Goal: Task Accomplishment & Management: Manage account settings

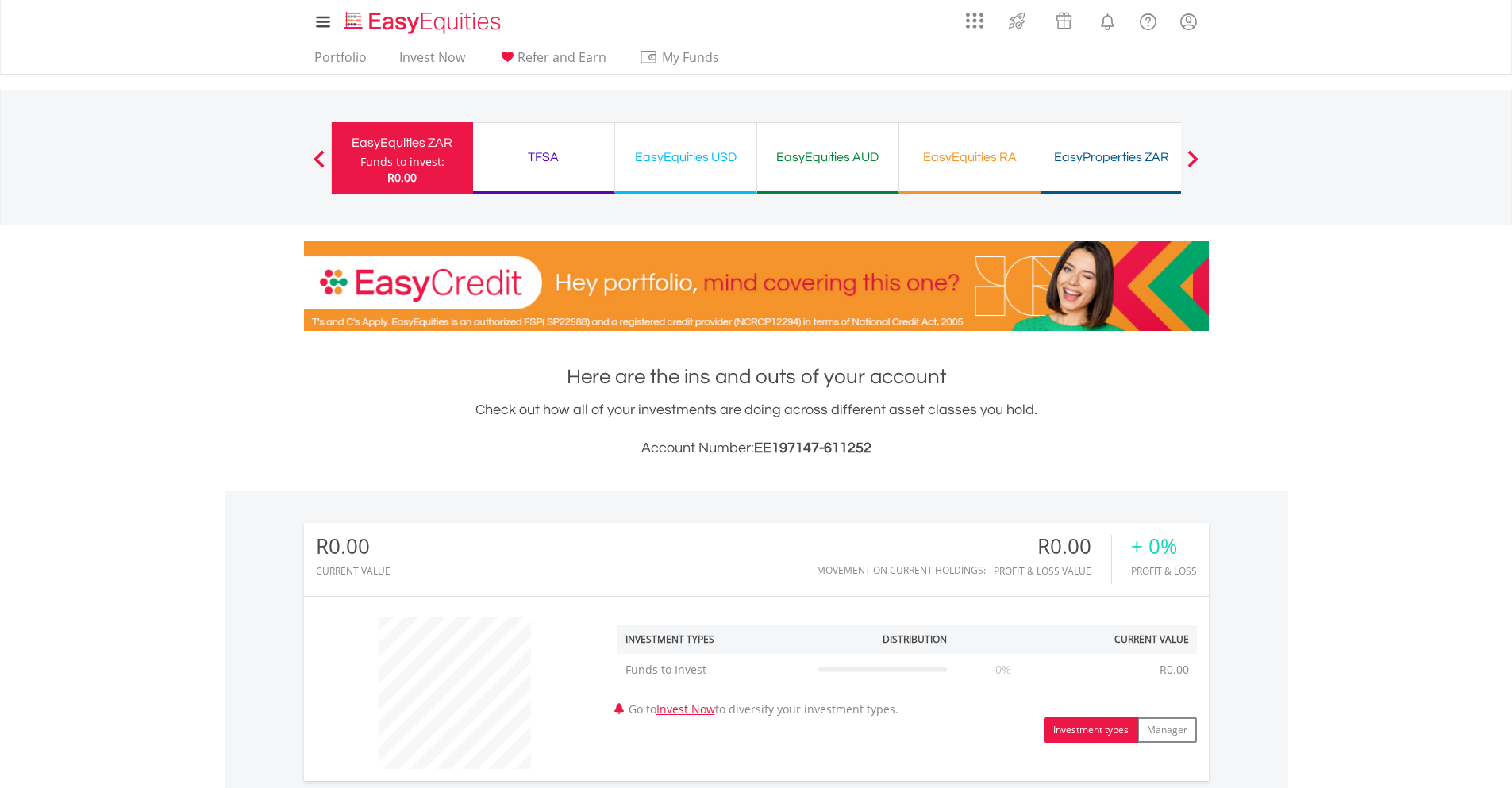
click at [959, 163] on div "EasyEquities RA" at bounding box center [969, 157] width 122 height 22
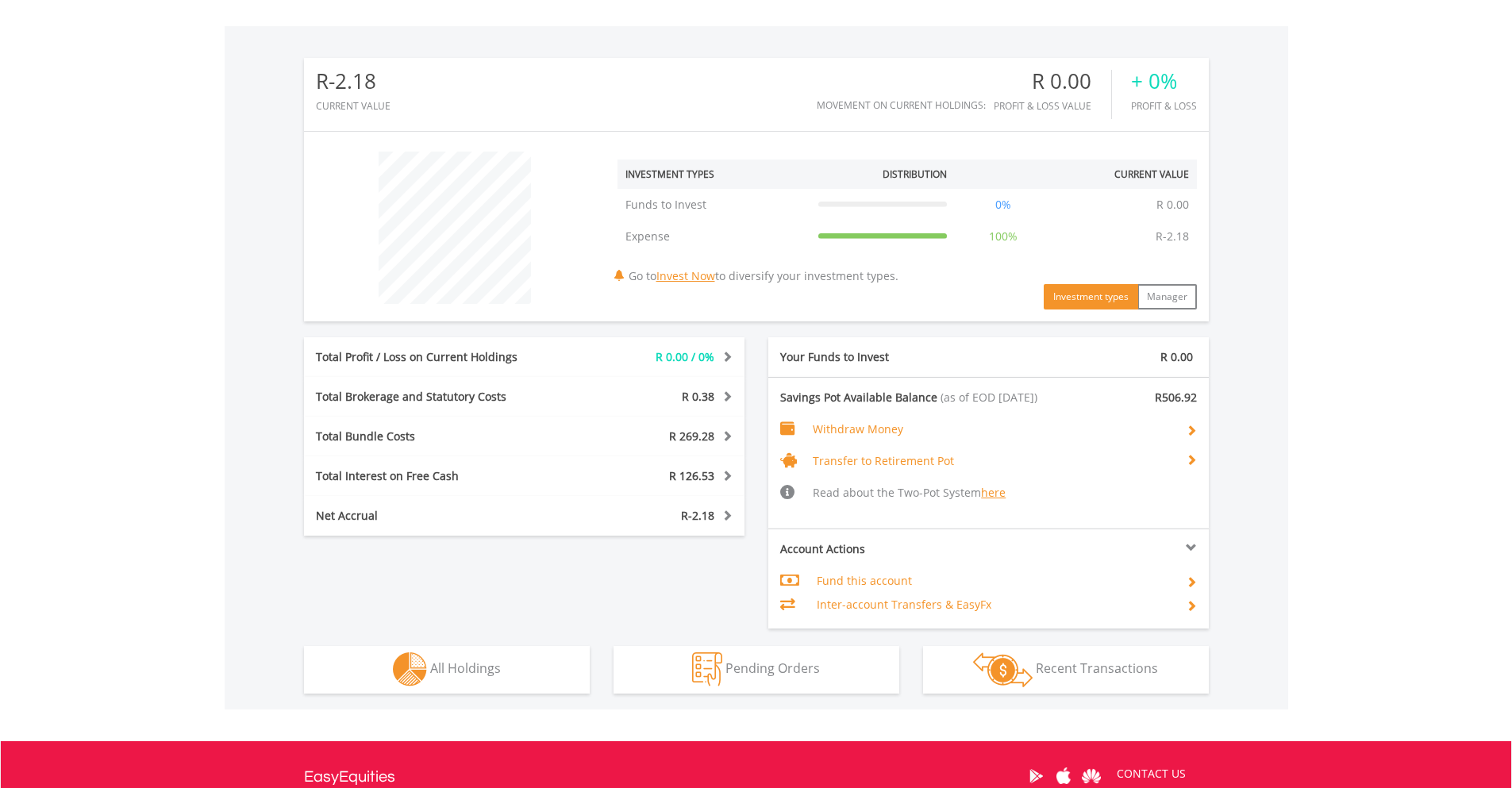
scroll to position [476, 0]
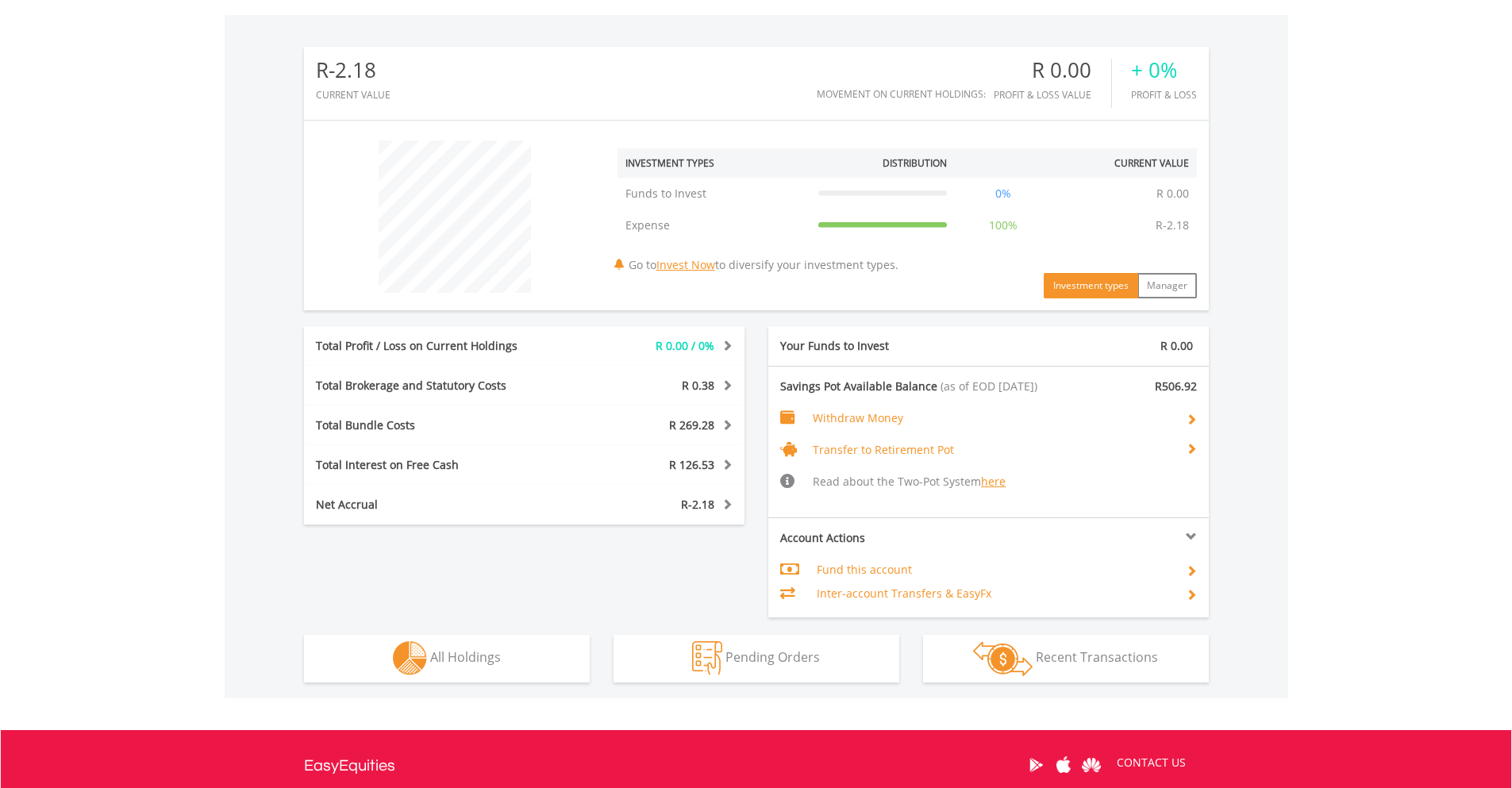
click at [1023, 416] on td "Withdraw Money" at bounding box center [984, 418] width 342 height 16
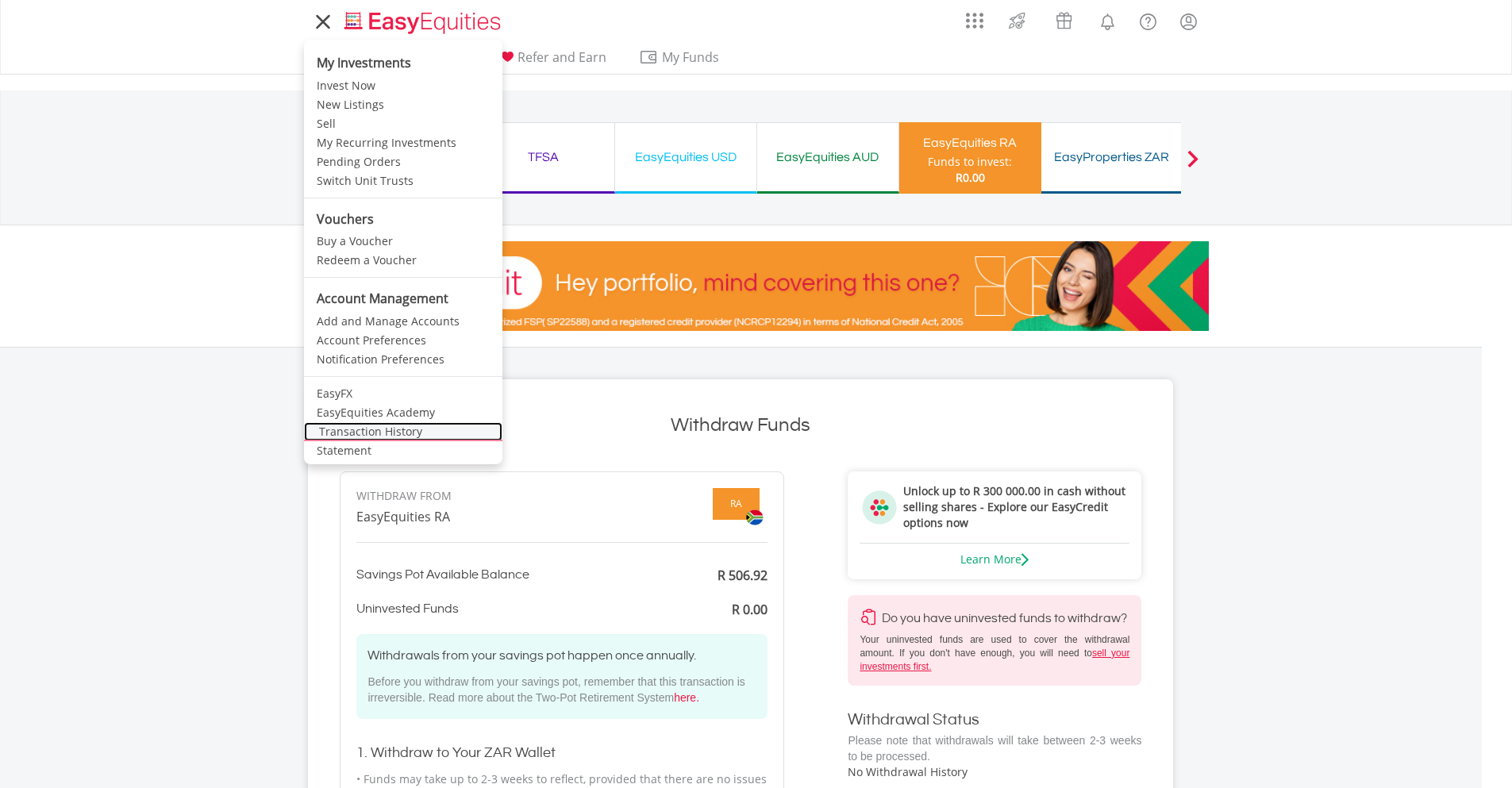
click at [380, 431] on link "Transaction History" at bounding box center [403, 432] width 198 height 19
